Goal: Task Accomplishment & Management: Manage account settings

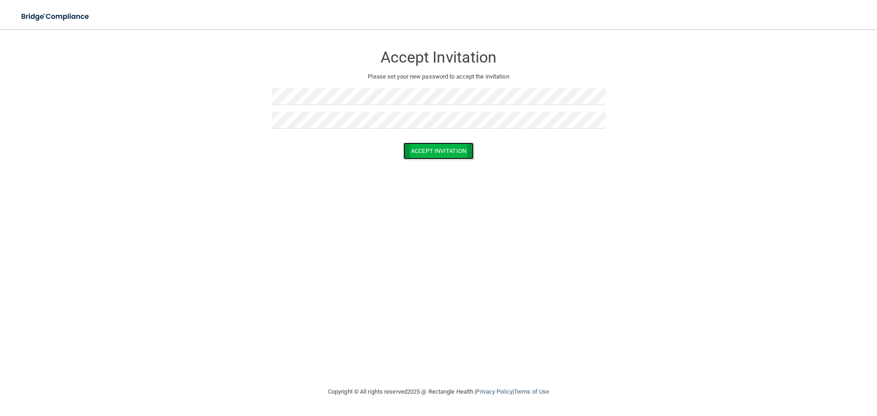
click at [421, 151] on button "Accept Invitation" at bounding box center [439, 151] width 70 height 17
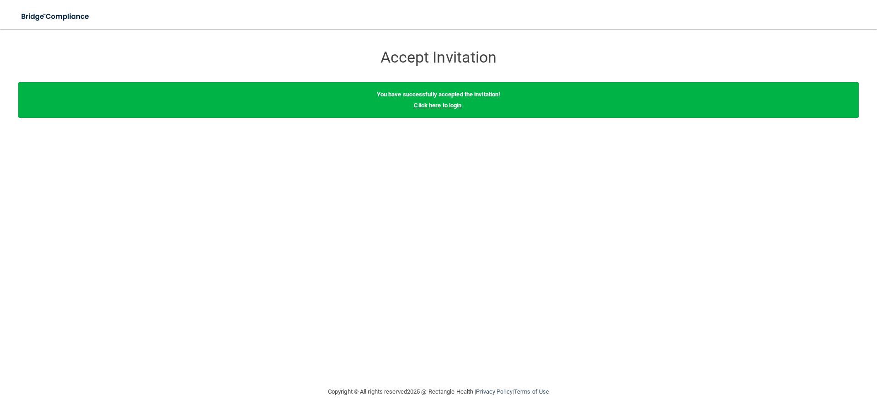
click at [456, 102] on link "Click here to login" at bounding box center [438, 105] width 48 height 7
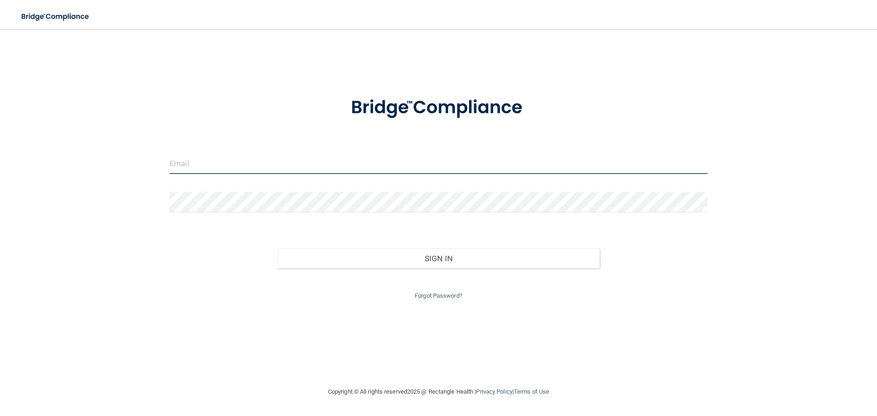
click at [226, 155] on input "email" at bounding box center [439, 164] width 538 height 21
type input "[EMAIL_ADDRESS][DOMAIN_NAME]"
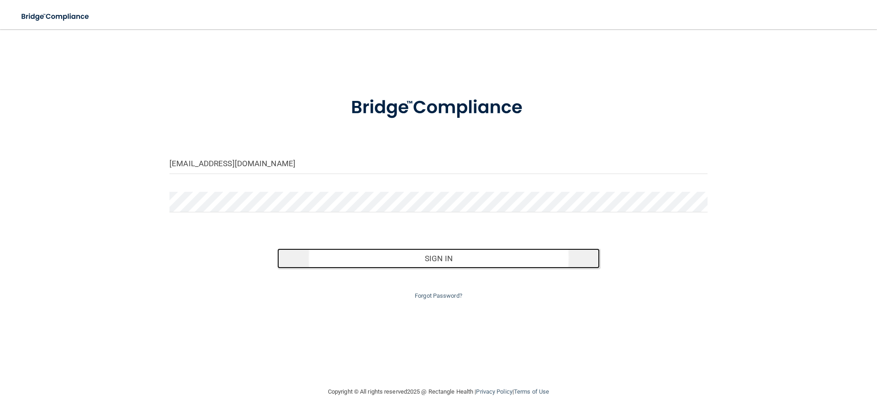
click at [403, 258] on button "Sign In" at bounding box center [438, 259] width 323 height 20
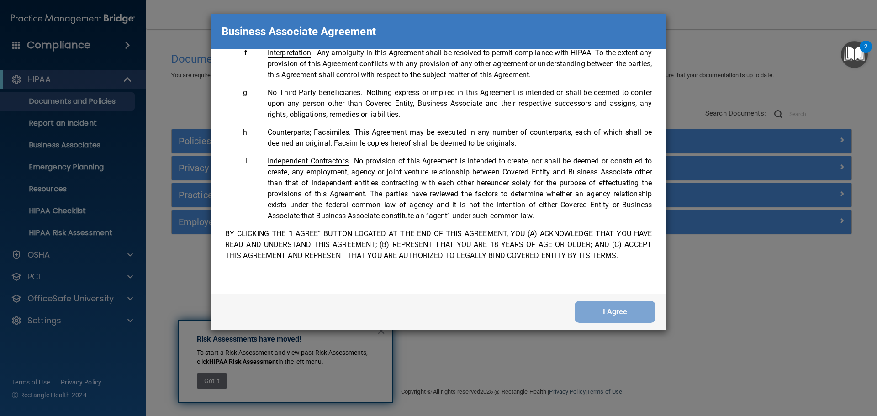
scroll to position [1864, 0]
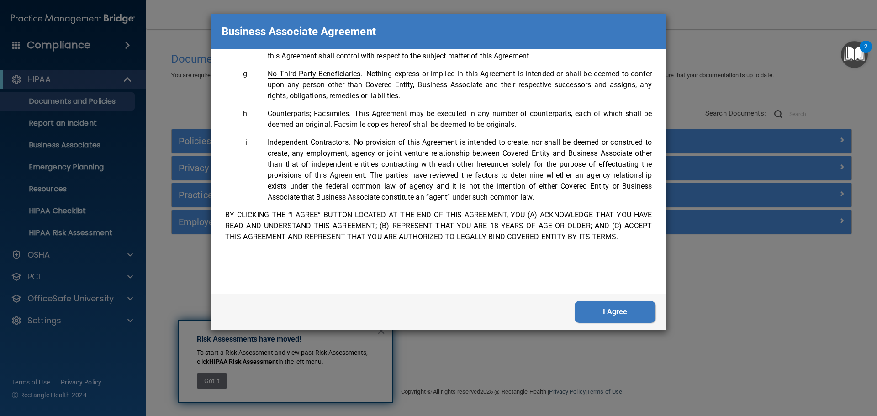
click at [602, 315] on button "I Agree" at bounding box center [615, 312] width 81 height 22
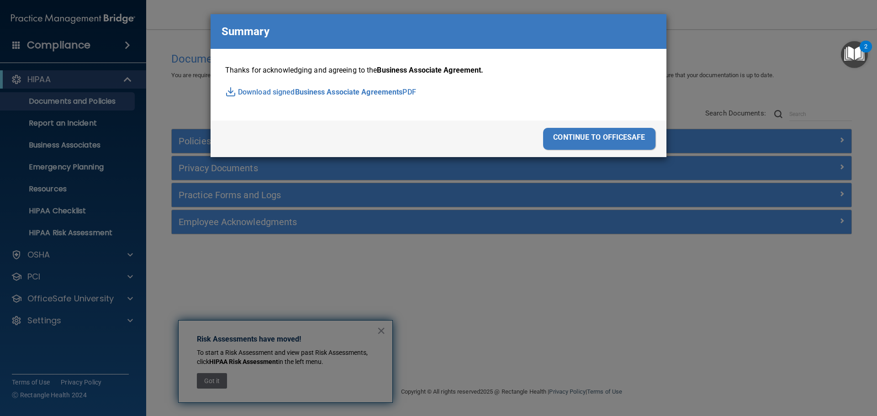
click at [390, 96] on span "Business Associate Agreements" at bounding box center [349, 92] width 108 height 14
click at [626, 64] on p "Thanks for acknowledging and agreeing to the Business Associate Agreement." at bounding box center [438, 71] width 427 height 14
click at [677, 65] on div "Business Associate Agreement Please sign this updated Business Associate Agreem…" at bounding box center [438, 208] width 877 height 416
click at [636, 134] on div "continue to officesafe" at bounding box center [599, 139] width 112 height 22
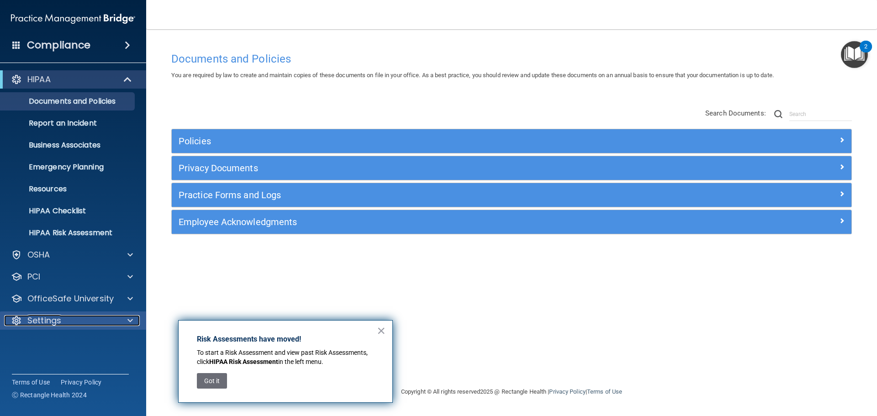
click at [48, 321] on p "Settings" at bounding box center [44, 320] width 34 height 11
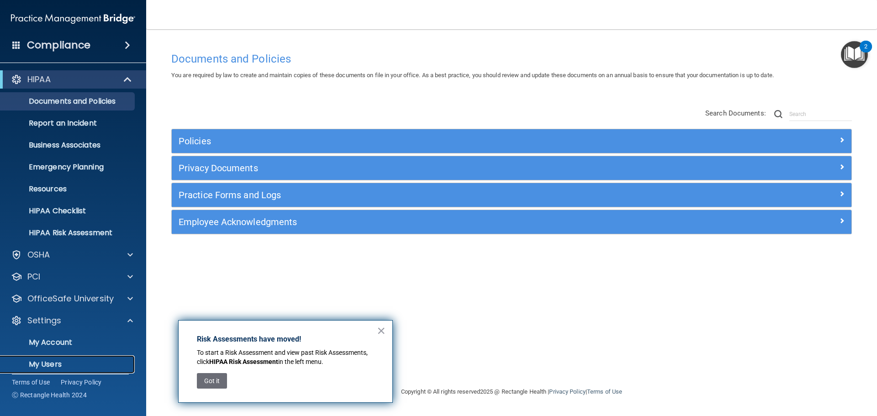
click at [52, 364] on p "My Users" at bounding box center [68, 364] width 125 height 9
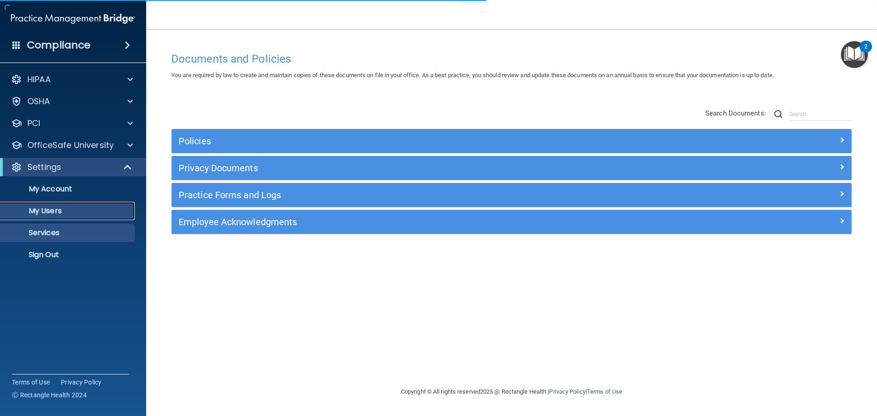
select select "20"
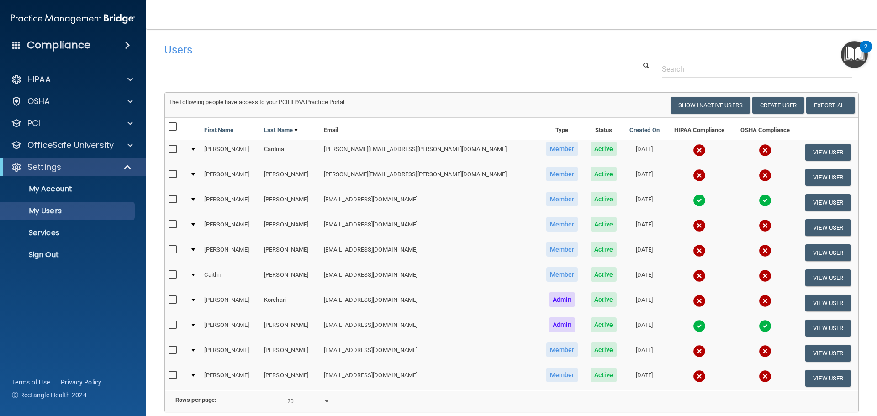
click at [174, 326] on input "checkbox" at bounding box center [174, 325] width 11 height 7
checkbox input "true"
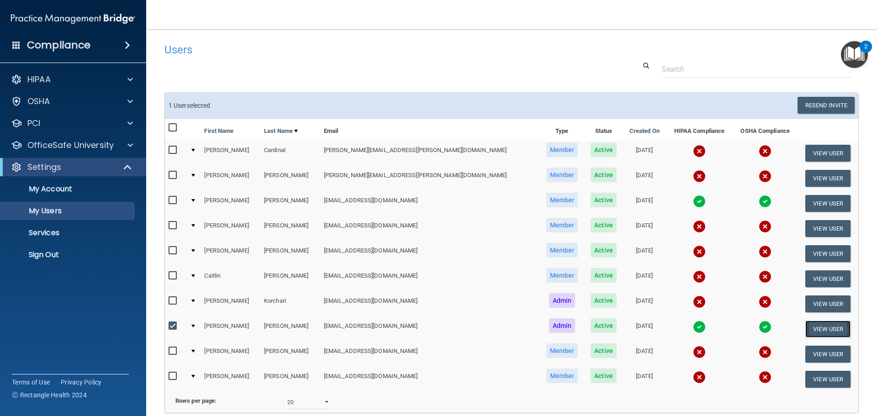
click at [806, 330] on button "View User" at bounding box center [828, 329] width 45 height 17
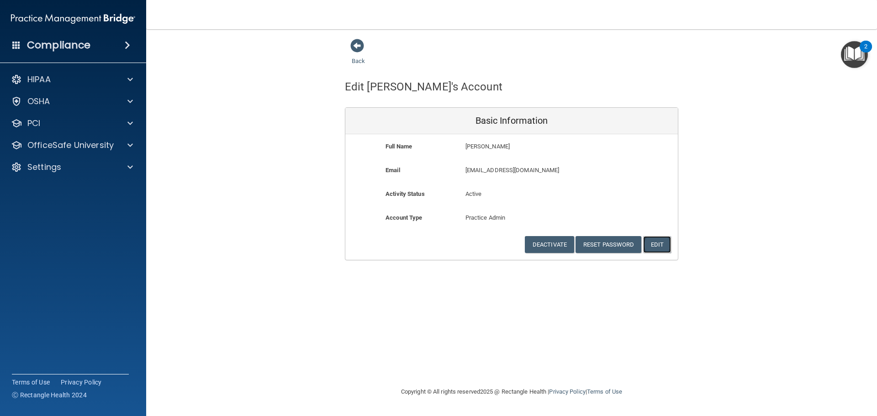
click at [654, 246] on button "Edit" at bounding box center [657, 244] width 28 height 17
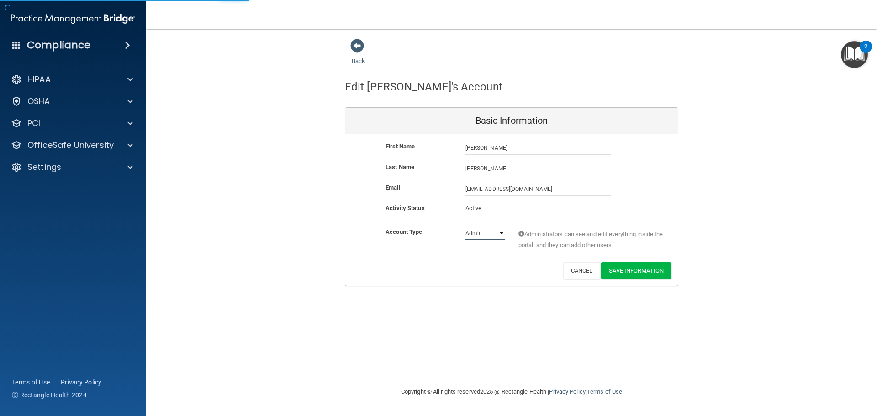
click at [500, 238] on select "Admin Member" at bounding box center [485, 234] width 39 height 14
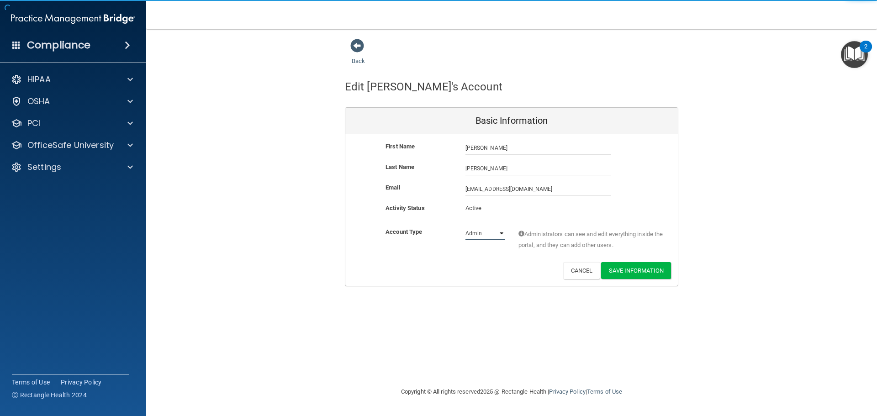
select select "practice_member"
click at [466, 227] on select "Admin Member" at bounding box center [485, 234] width 39 height 14
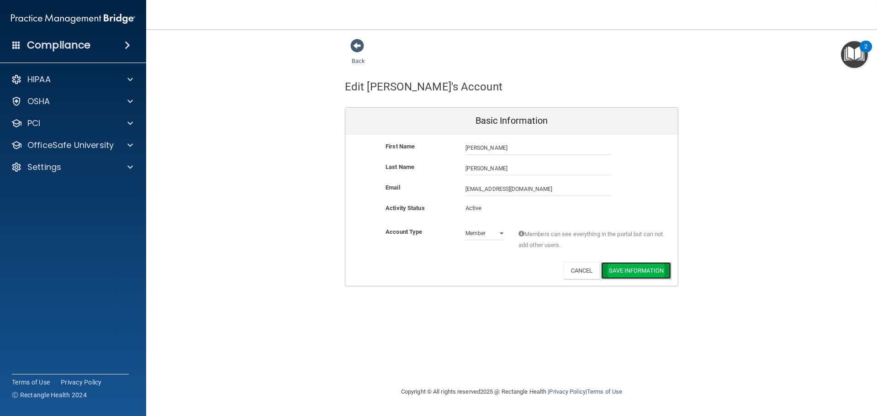
click at [643, 269] on button "Save Information" at bounding box center [636, 270] width 70 height 17
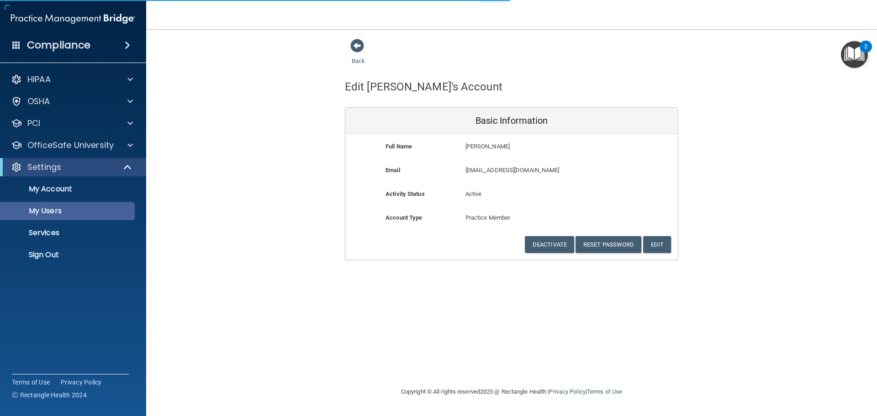
select select "20"
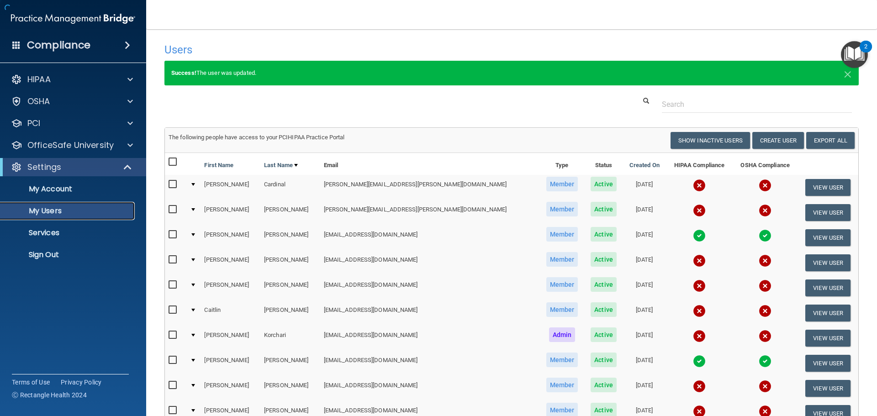
click at [48, 218] on link "My Users" at bounding box center [63, 211] width 144 height 18
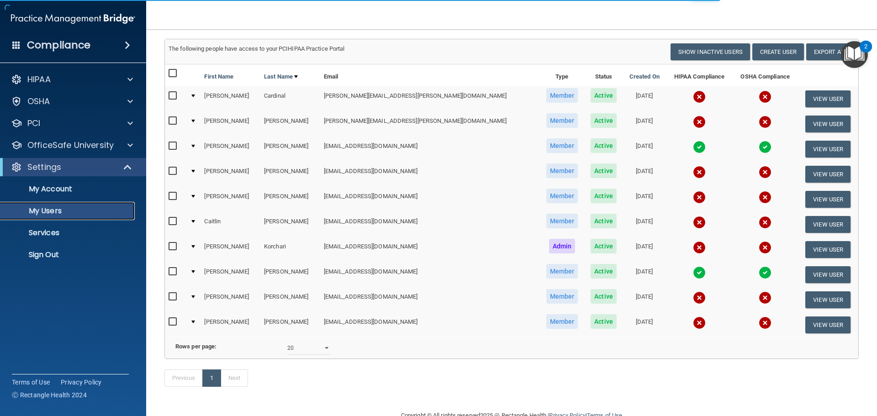
select select "20"
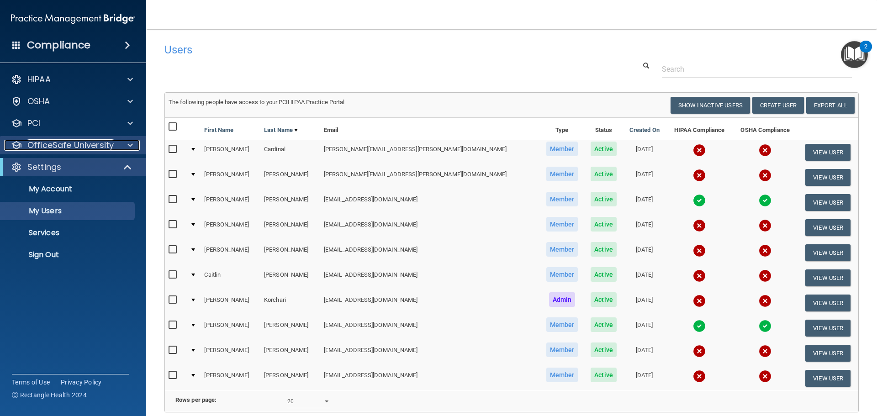
click at [107, 148] on p "OfficeSafe University" at bounding box center [70, 145] width 86 height 11
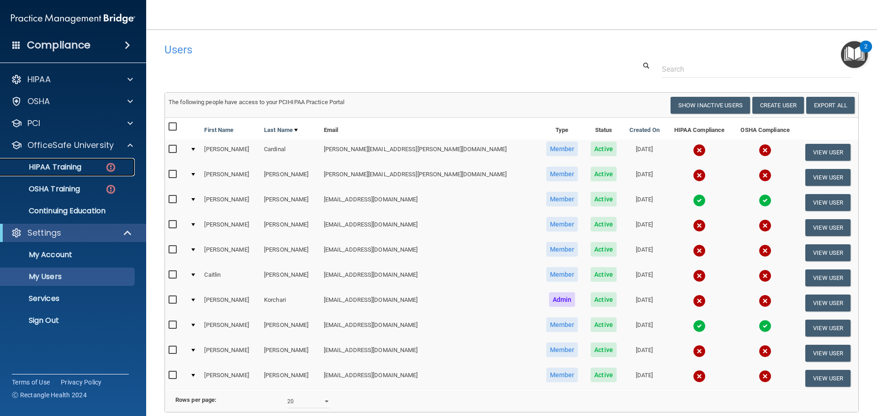
click at [64, 168] on p "HIPAA Training" at bounding box center [43, 167] width 75 height 9
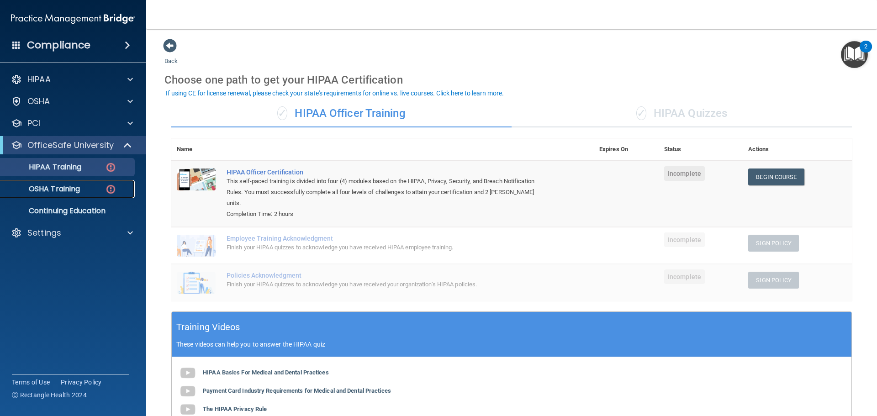
click at [80, 196] on link "OSHA Training" at bounding box center [63, 189] width 144 height 18
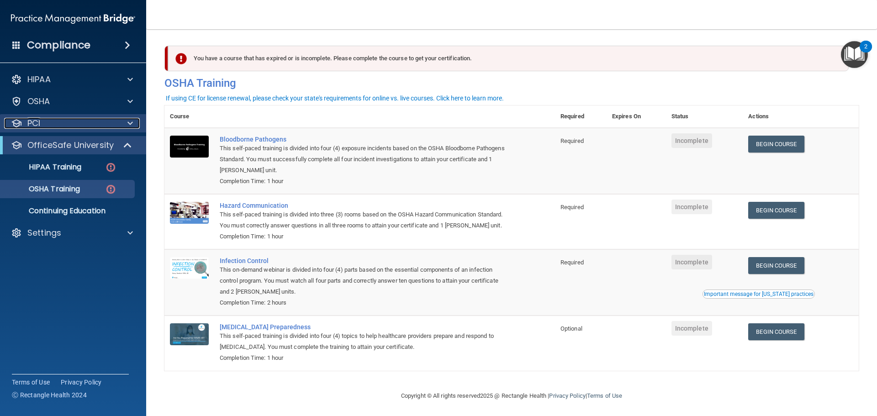
click at [101, 123] on div "PCI" at bounding box center [60, 123] width 113 height 11
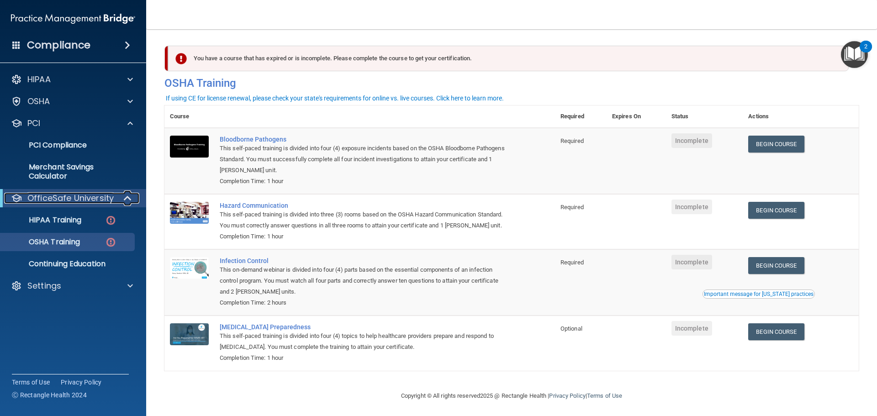
click at [113, 197] on div "OfficeSafe University" at bounding box center [60, 198] width 113 height 11
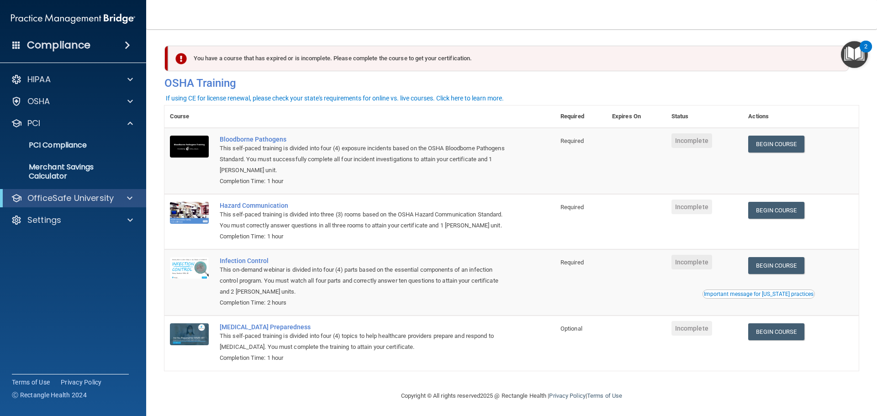
click at [125, 45] on span at bounding box center [127, 45] width 5 height 11
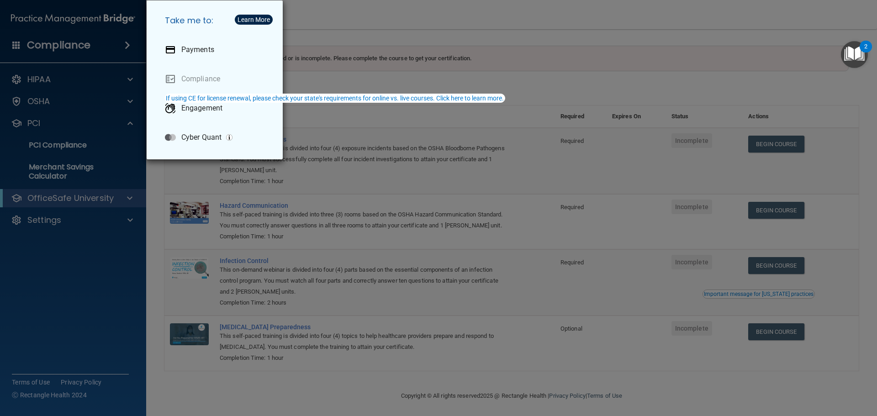
click at [125, 45] on div "Take me to: Payments Compliance Engagement Cyber Quant" at bounding box center [438, 208] width 877 height 416
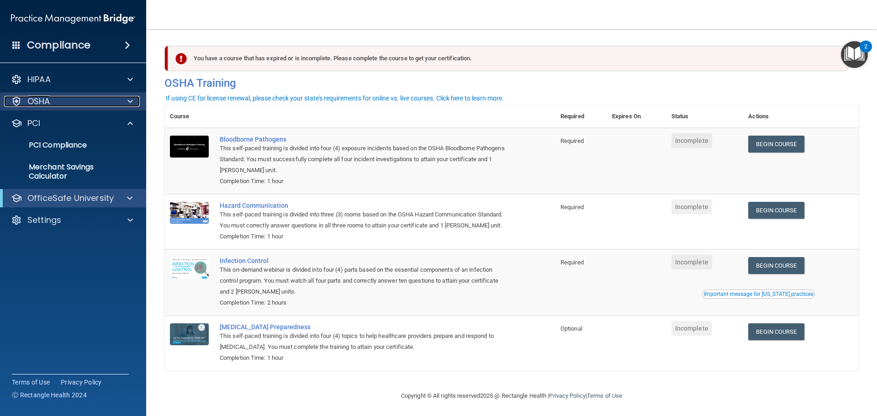
click at [126, 101] on div at bounding box center [128, 101] width 23 height 11
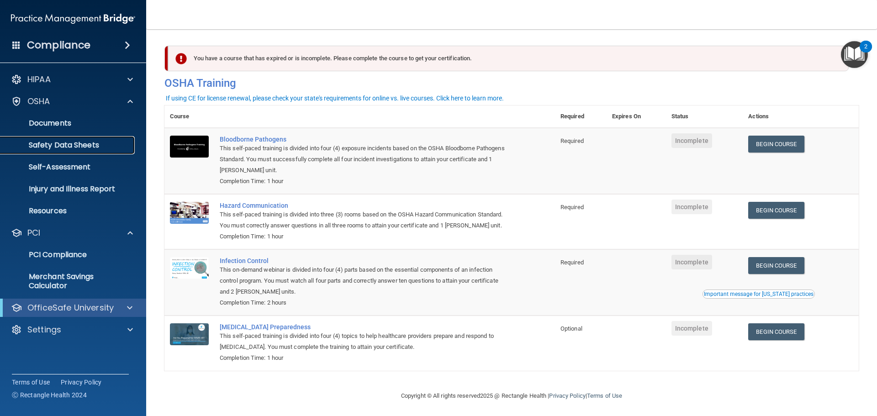
click at [84, 145] on p "Safety Data Sheets" at bounding box center [68, 145] width 125 height 9
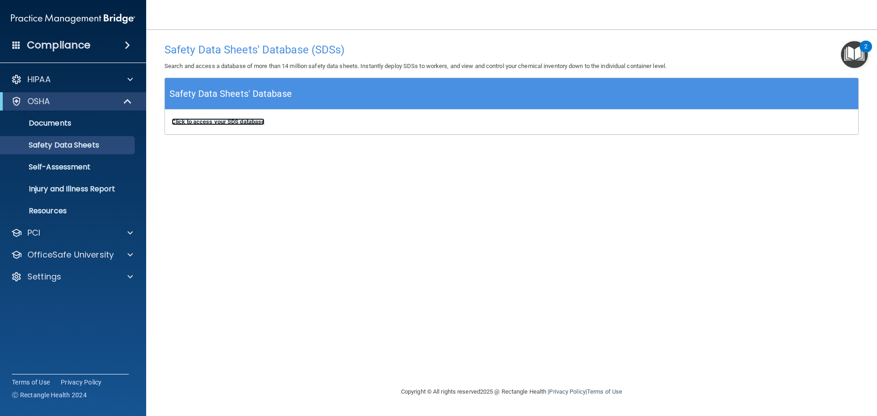
click at [245, 122] on b "Click to access your SDS database" at bounding box center [218, 121] width 93 height 7
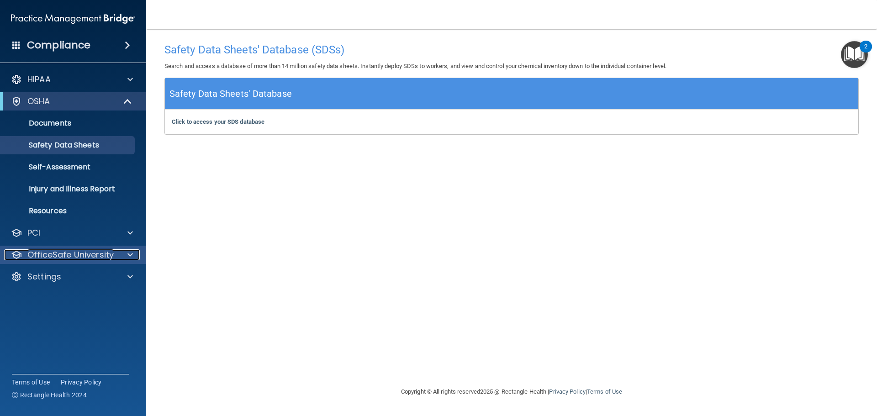
click at [90, 250] on p "OfficeSafe University" at bounding box center [70, 255] width 86 height 11
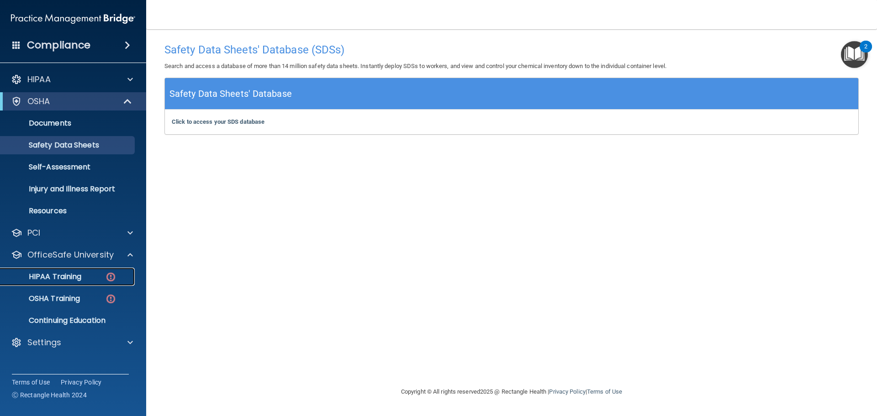
click at [74, 283] on link "HIPAA Training" at bounding box center [63, 277] width 144 height 18
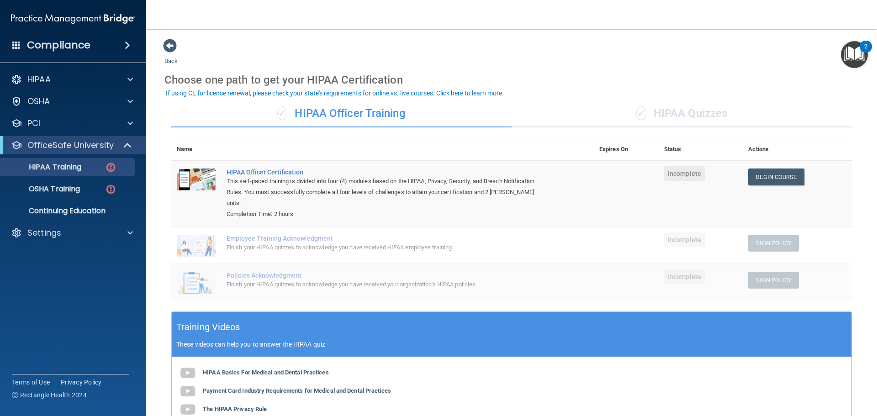
click at [333, 242] on div "Finish your HIPAA quizzes to acknowledge you have received HIPAA employee train…" at bounding box center [388, 247] width 322 height 11
